Goal: Information Seeking & Learning: Learn about a topic

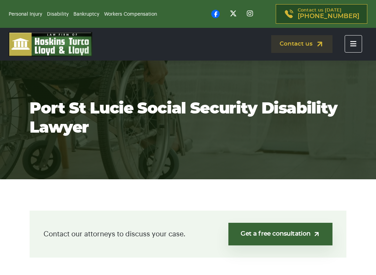
scroll to position [108, 0]
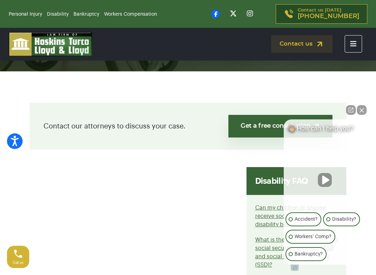
click at [363, 111] on button "Close Intaker Chat Widget" at bounding box center [362, 110] width 10 height 10
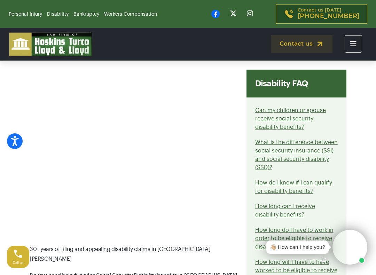
scroll to position [220, 0]
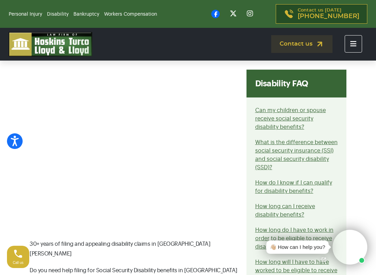
click at [312, 154] on link "What is the difference between social security insurance (SSI) and social secur…" at bounding box center [296, 155] width 83 height 31
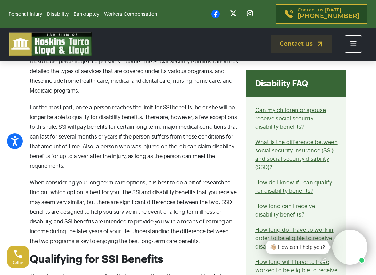
scroll to position [629, 0]
click at [292, 212] on link "How long can I receive disability benefits?" at bounding box center [285, 211] width 60 height 14
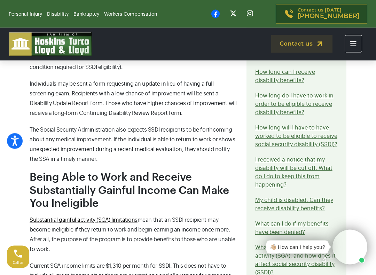
scroll to position [737, 0]
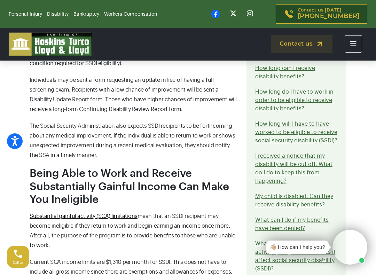
click at [300, 139] on link "How long will I have to have worked to be eligible to receive social security d…" at bounding box center [296, 132] width 82 height 22
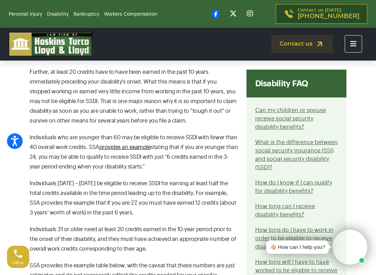
scroll to position [696, 0]
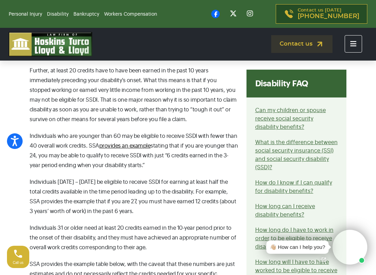
click at [300, 190] on link "How do I know if I can qualify for disability benefits?" at bounding box center [293, 187] width 77 height 14
click at [295, 180] on link "How do I know if I can qualify for disability benefits?" at bounding box center [293, 187] width 77 height 14
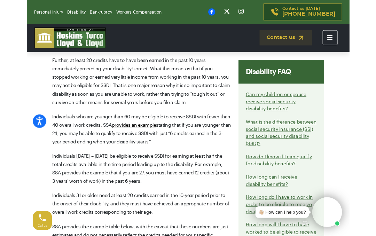
scroll to position [875, 0]
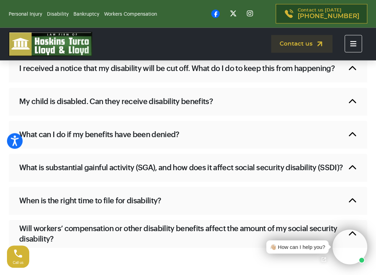
scroll to position [681, 0]
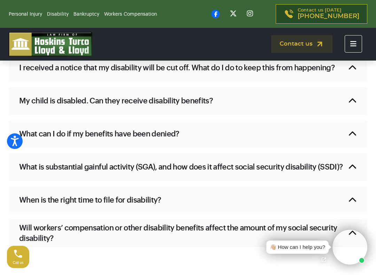
click at [353, 163] on div "What is substantial gainful activity (SGA), and how does it affect social secur…" at bounding box center [188, 167] width 359 height 28
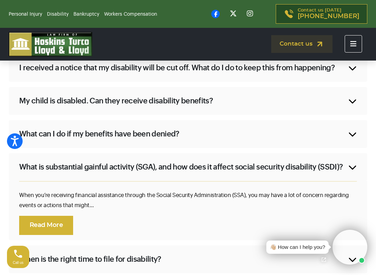
click at [46, 233] on link "Read More" at bounding box center [46, 225] width 54 height 19
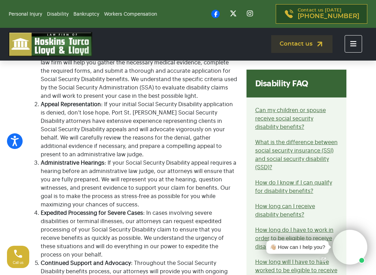
scroll to position [774, 0]
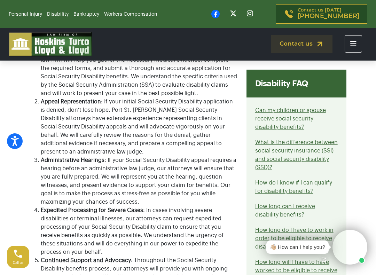
click at [80, 16] on link "Bankruptcy" at bounding box center [87, 14] width 26 height 5
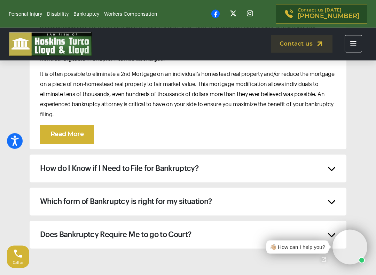
scroll to position [3656, 0]
